Goal: Task Accomplishment & Management: Use online tool/utility

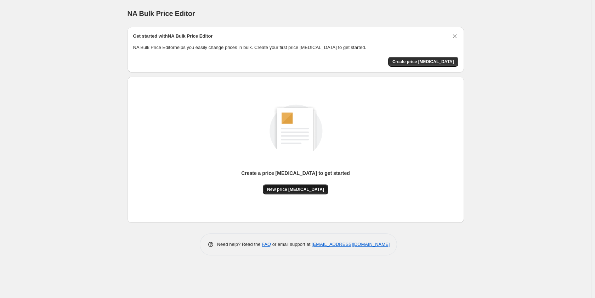
click at [300, 190] on span "New price [MEDICAL_DATA]" at bounding box center [295, 189] width 57 height 6
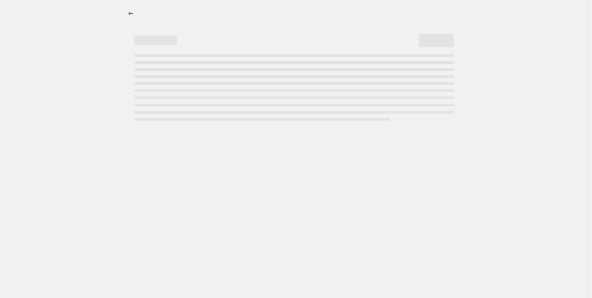
select select "percentage"
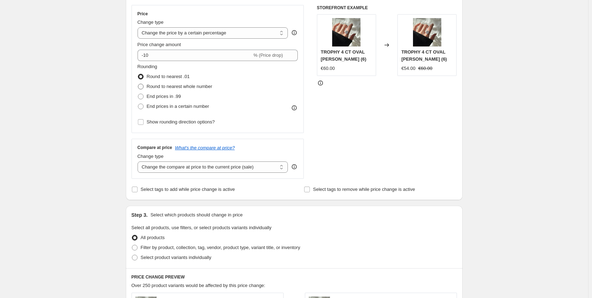
scroll to position [213, 0]
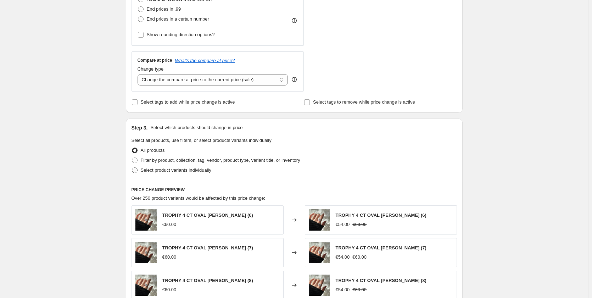
click at [136, 170] on span at bounding box center [135, 170] width 6 height 6
click at [132, 168] on input "Select product variants individually" at bounding box center [132, 167] width 0 height 0
radio input "true"
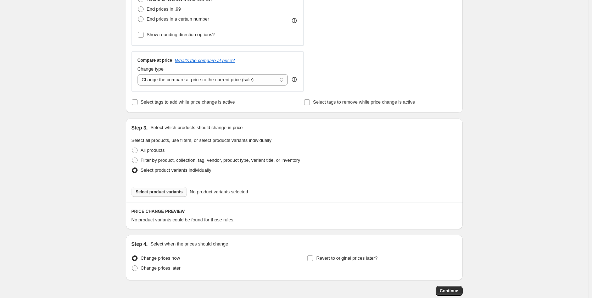
click at [148, 190] on span "Select product variants" at bounding box center [159, 192] width 47 height 6
click at [137, 148] on span at bounding box center [135, 150] width 6 height 6
click at [132, 148] on input "All products" at bounding box center [132, 147] width 0 height 0
radio input "true"
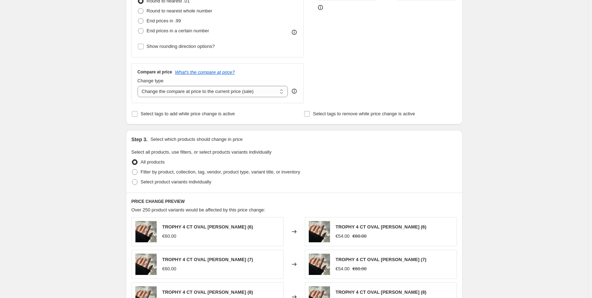
scroll to position [177, 0]
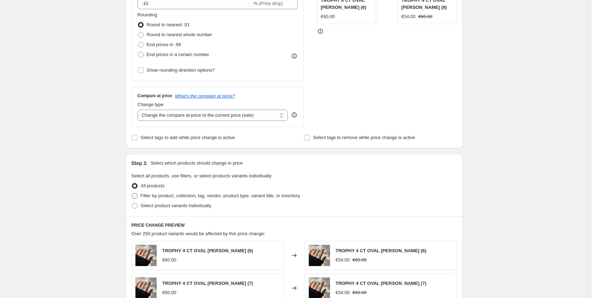
click at [141, 196] on label "Filter by product, collection, tag, vendor, product type, variant title, or inv…" at bounding box center [215, 196] width 169 height 10
click at [132, 193] on input "Filter by product, collection, tag, vendor, product type, variant title, or inv…" at bounding box center [132, 193] width 0 height 0
radio input "true"
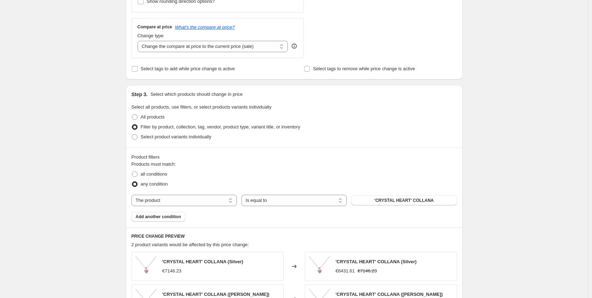
scroll to position [248, 0]
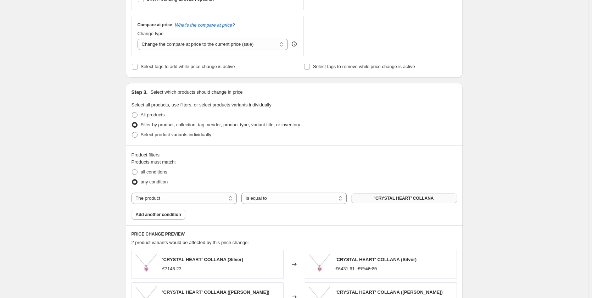
click at [375, 199] on button "'CRYSTAL HEART' COLLANA" at bounding box center [403, 198] width 105 height 10
click at [198, 198] on select "The product The product's collection The product's vendor The product's status …" at bounding box center [183, 197] width 105 height 11
select select "collection"
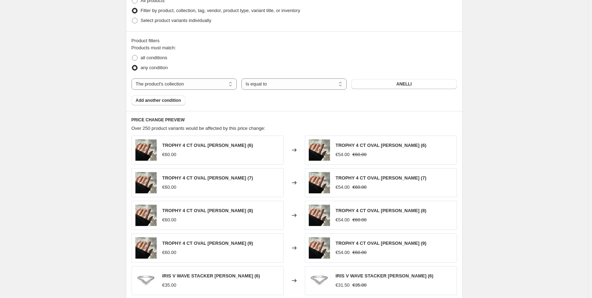
scroll to position [390, 0]
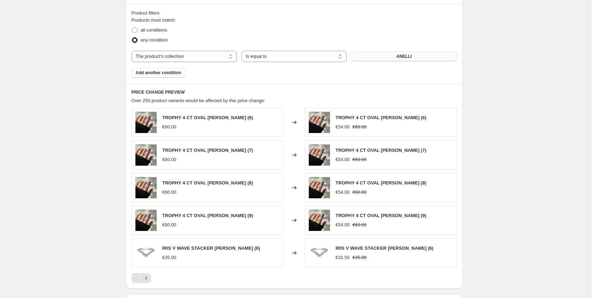
click at [398, 59] on button "ANELLI" at bounding box center [403, 56] width 105 height 10
